Goal: Task Accomplishment & Management: Complete application form

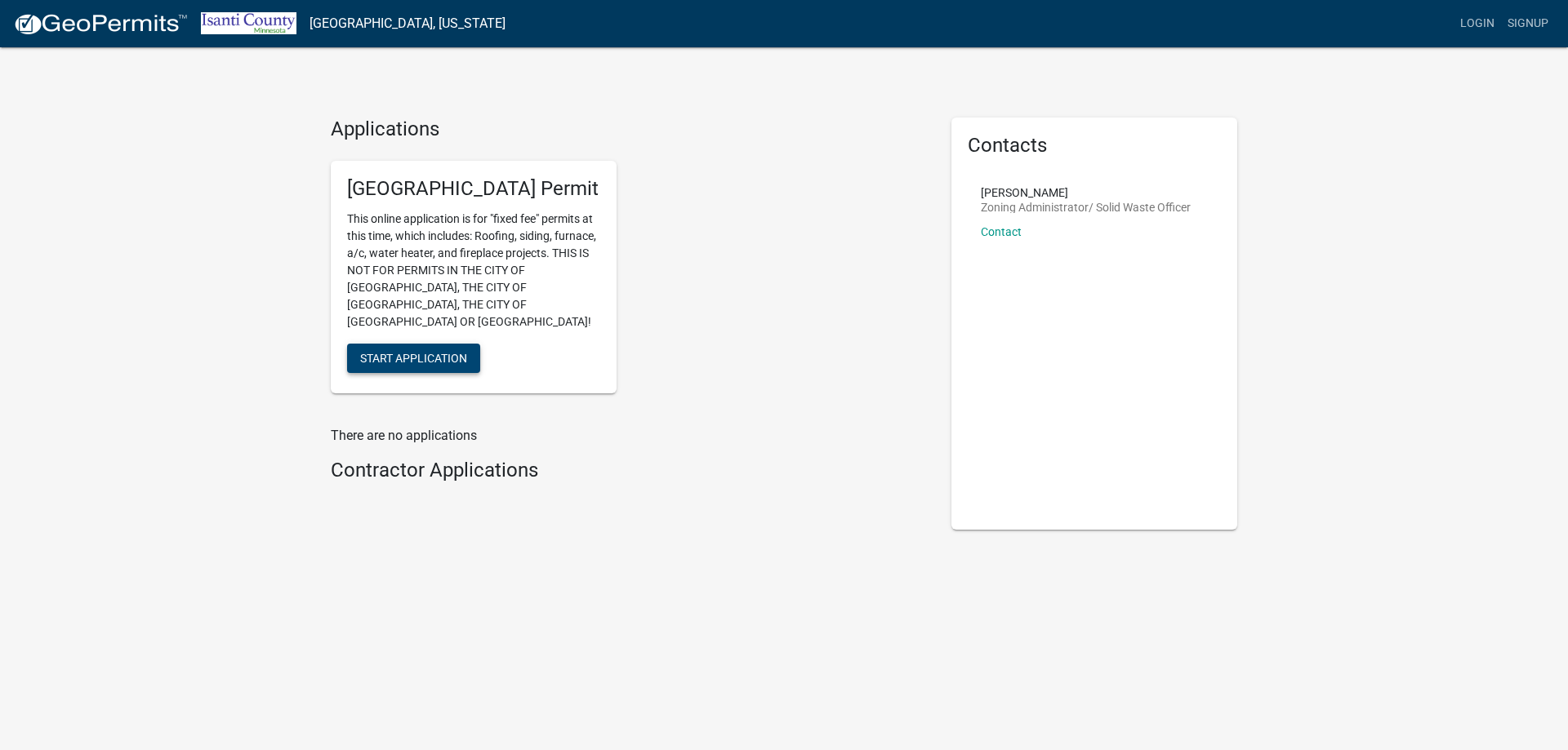
click at [426, 351] on span "Start Application" at bounding box center [413, 357] width 107 height 13
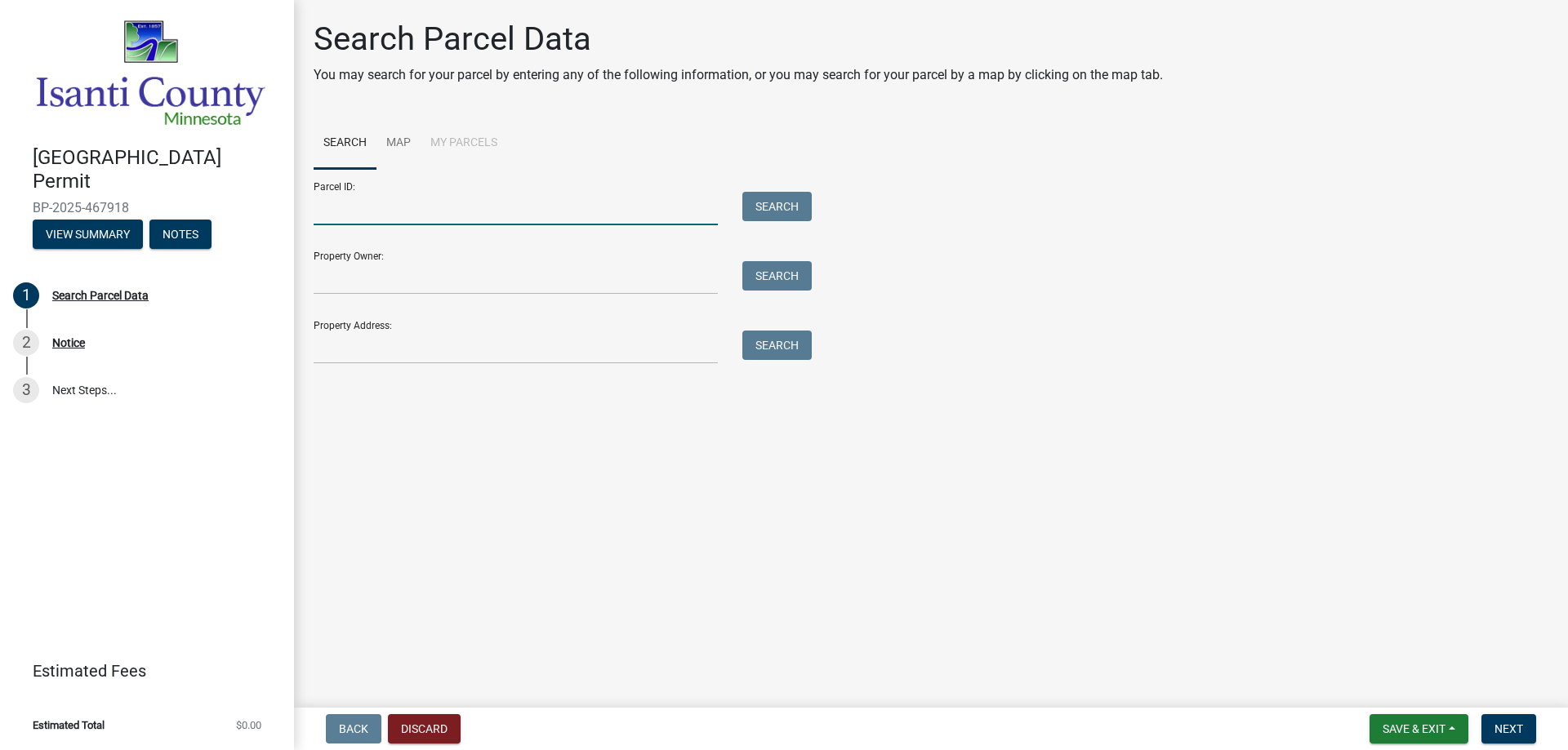
click at [399, 204] on input "Parcel ID:" at bounding box center [516, 208] width 404 height 34
click at [489, 214] on input "Parcel ID:" at bounding box center [516, 208] width 404 height 34
paste input "09.041.0162"
type input "09.041.0162"
click at [806, 212] on button "Search" at bounding box center [777, 207] width 69 height 30
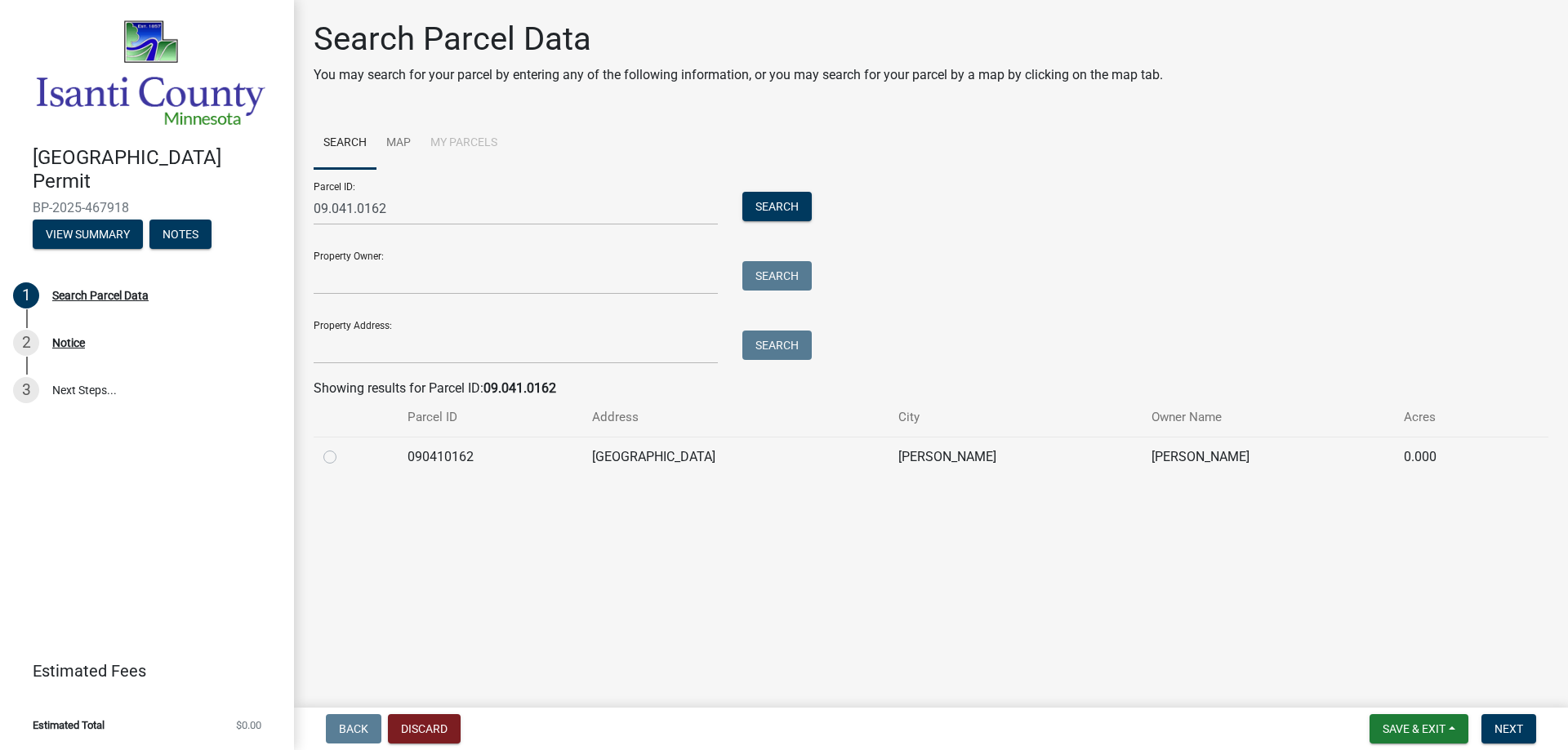
click at [319, 458] on td at bounding box center [356, 456] width 84 height 40
click at [343, 447] on label at bounding box center [343, 447] width 0 height 0
click at [343, 455] on input "radio" at bounding box center [348, 452] width 11 height 11
radio input "true"
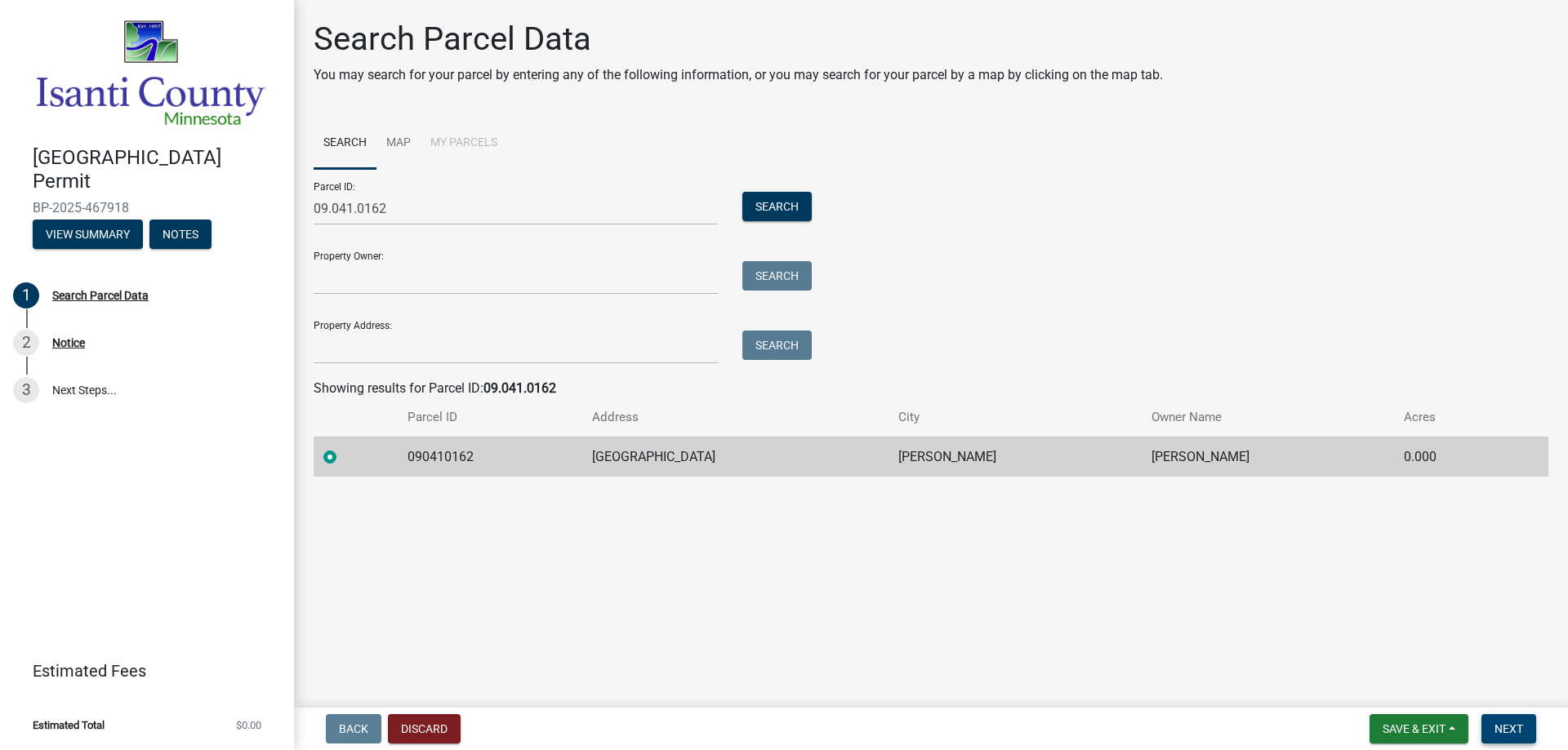
click at [1497, 723] on span "Next" at bounding box center [1509, 729] width 29 height 13
